Goal: Task Accomplishment & Management: Manage account settings

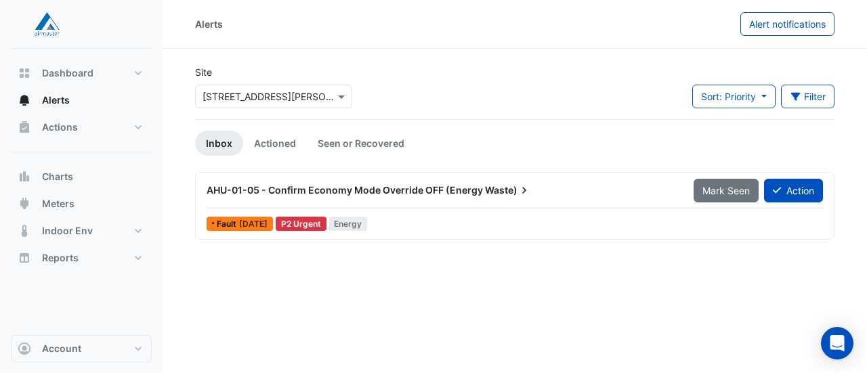
click at [320, 188] on span "AHU-01-05 - Confirm Economy Mode Override OFF (Energy" at bounding box center [345, 190] width 276 height 12
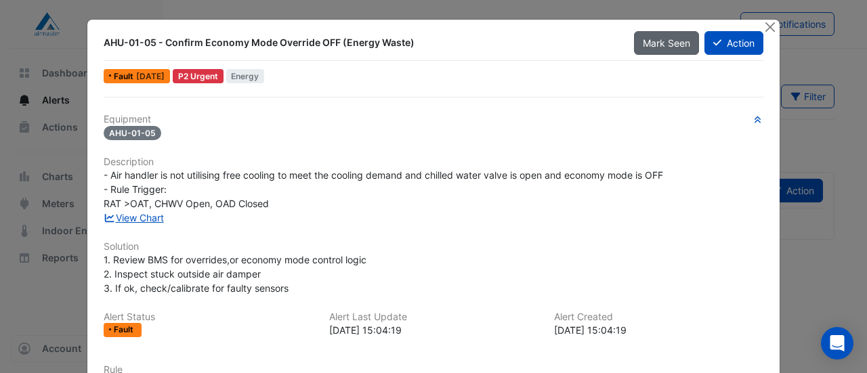
click at [645, 49] on button "Mark Seen" at bounding box center [666, 43] width 65 height 24
click at [769, 25] on button "Close" at bounding box center [770, 27] width 14 height 14
